Goal: Task Accomplishment & Management: Manage account settings

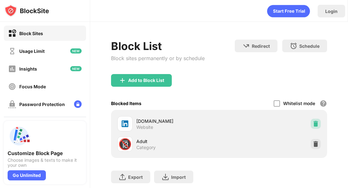
click at [315, 121] on img at bounding box center [316, 124] width 6 height 6
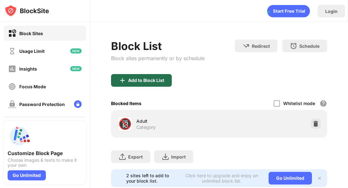
click at [167, 85] on div "Add to Block List" at bounding box center [141, 80] width 61 height 13
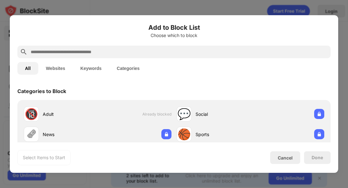
click at [139, 53] on input "text" at bounding box center [179, 52] width 298 height 8
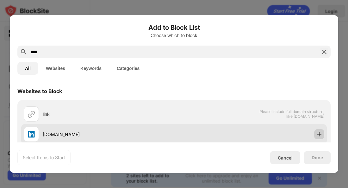
type input "****"
click at [316, 134] on div at bounding box center [320, 134] width 10 height 10
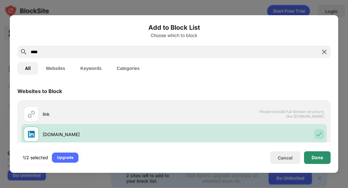
click at [316, 154] on div "Done" at bounding box center [317, 157] width 27 height 13
